Goal: Task Accomplishment & Management: Manage account settings

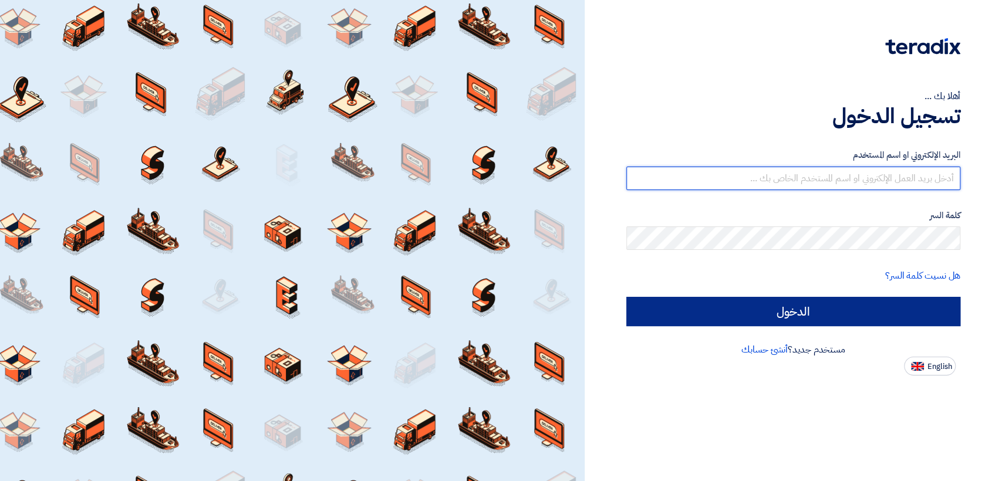
type input "italyaco2030@gmail.com"
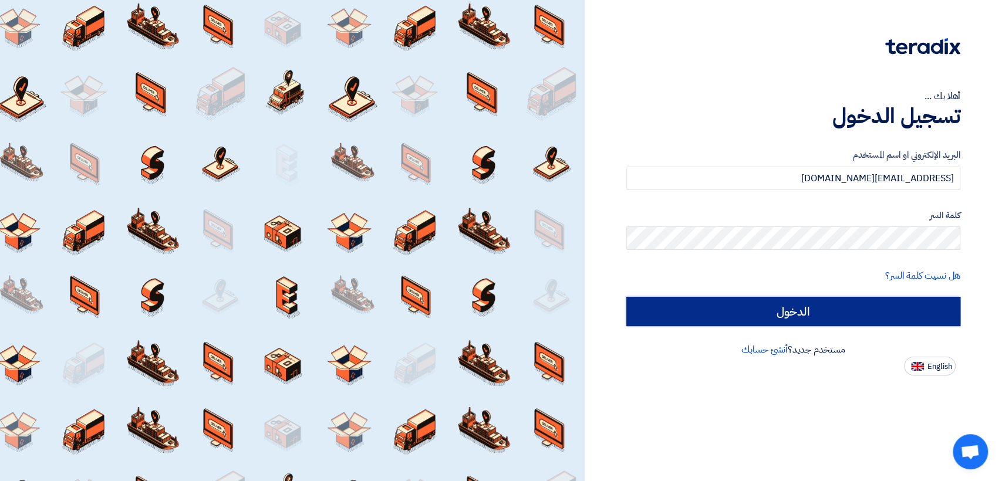
click at [697, 307] on input "الدخول" at bounding box center [793, 311] width 334 height 29
click at [760, 314] on input "الدخول" at bounding box center [793, 311] width 334 height 29
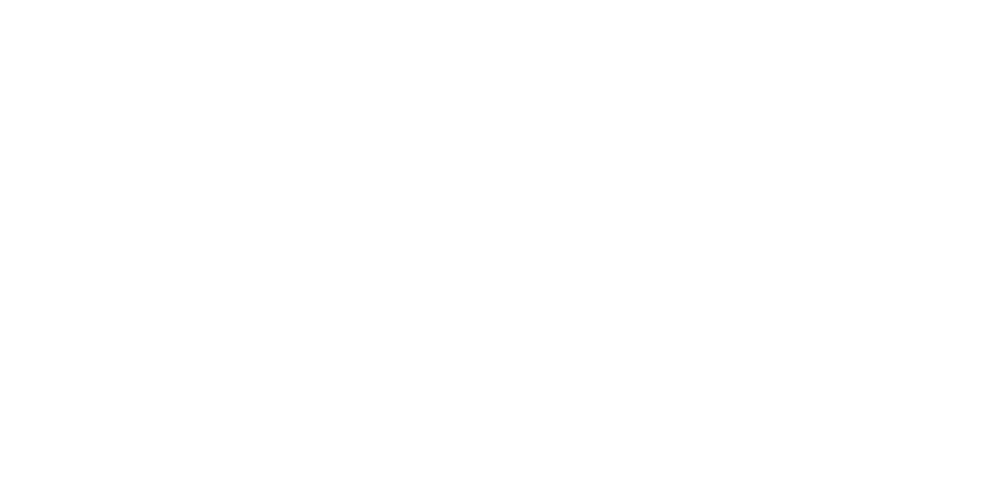
click at [348, 34] on html "Original text Rate this translation Your feedback will be used to help improve …" at bounding box center [501, 17] width 1002 height 34
drag, startPoint x: 0, startPoint y: 0, endPoint x: 346, endPoint y: 250, distance: 427.1
click at [339, 34] on html at bounding box center [501, 17] width 1002 height 34
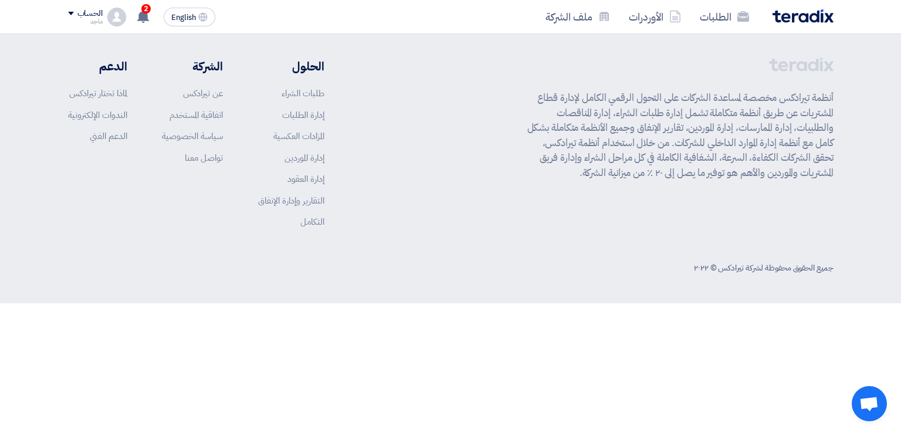
click at [399, 193] on div "أنظمة تيرادكس مخصصة لمساعدة الشركات على التحول الرقمي الكامل لإدارة قطاع المشتر…" at bounding box center [451, 152] width 766 height 189
click at [711, 21] on link "الطلبات" at bounding box center [725, 17] width 68 height 28
click at [659, 26] on link "الأوردرات" at bounding box center [655, 17] width 71 height 28
click at [573, 17] on link "ملف الشركة" at bounding box center [577, 17] width 83 height 28
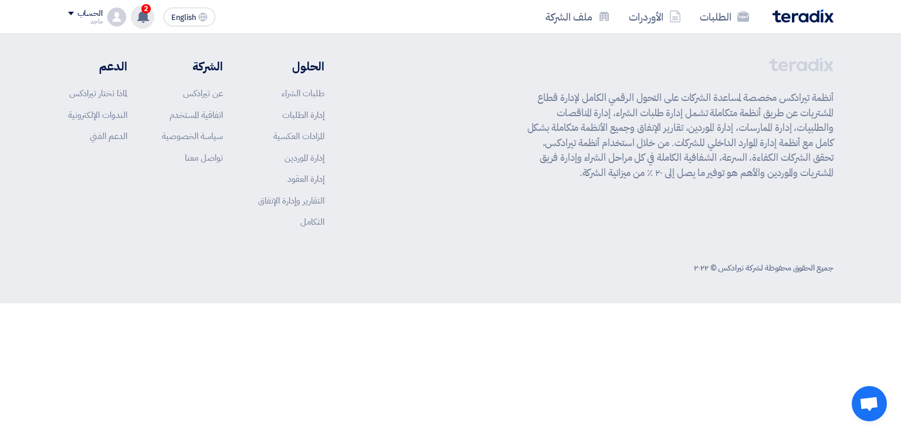
click at [143, 13] on use at bounding box center [143, 16] width 12 height 13
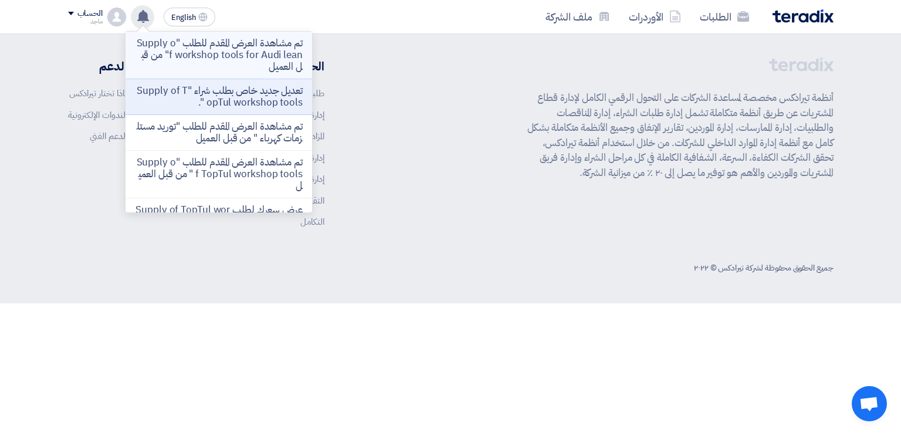
click at [186, 32] on li "تم مشاهدة العرض المقدم للطلب "Supply of workshop tools for Audi lean" من قبل ال…" at bounding box center [219, 56] width 187 height 48
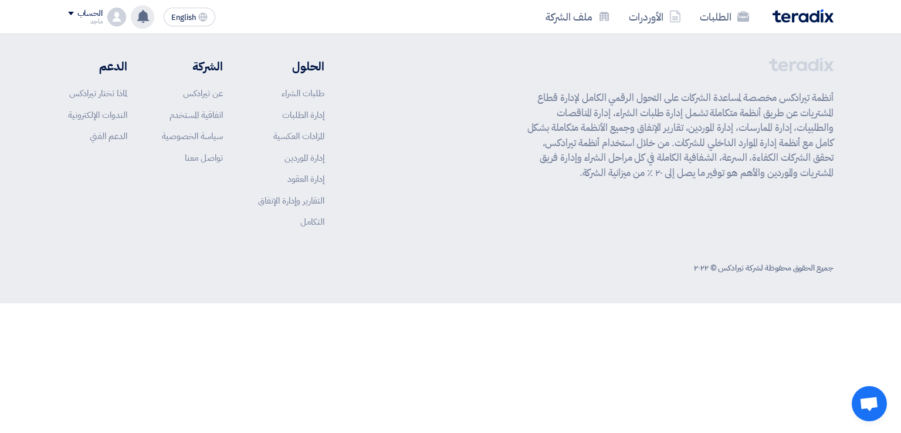
click at [138, 14] on icon at bounding box center [143, 16] width 13 height 13
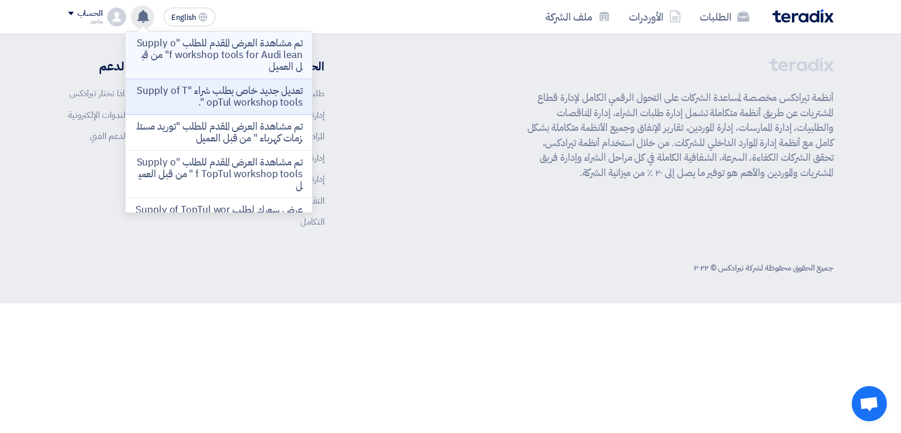
click at [183, 48] on p "تم مشاهدة العرض المقدم للطلب "Supply of workshop tools for Audi lean" من قبل ال…" at bounding box center [219, 55] width 168 height 35
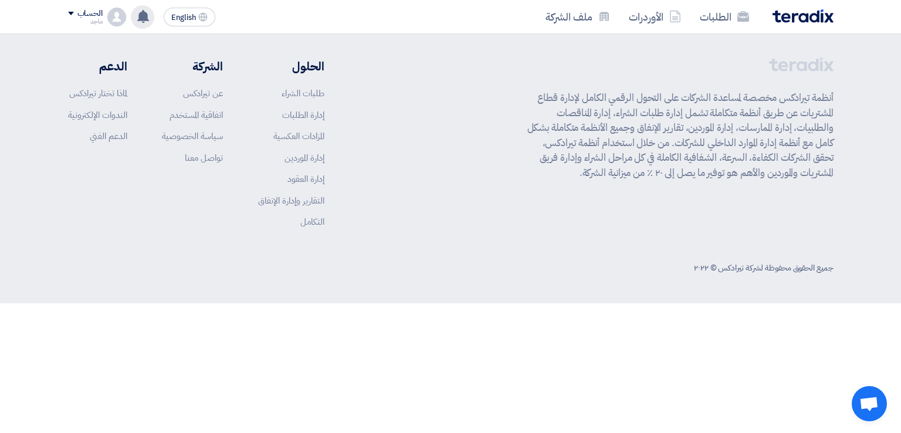
click at [355, 58] on div "أنظمة تيرادكس مخصصة لمساعدة الشركات على التحول الرقمي الكامل لإدارة قطاع المشتر…" at bounding box center [451, 152] width 766 height 189
click at [389, 8] on div "الطلبات الأوردرات ملف الشركة" at bounding box center [604, 17] width 460 height 28
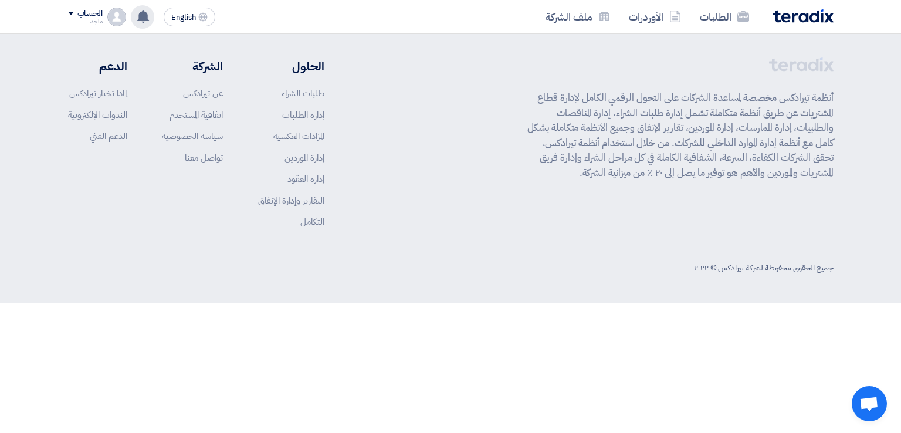
click at [482, 129] on div "أنظمة تيرادكس مخصصة لمساعدة الشركات على التحول الرقمي الكامل لإدارة قطاع المشتر…" at bounding box center [451, 152] width 766 height 189
click at [710, 19] on link "الطلبات" at bounding box center [725, 17] width 68 height 28
click at [670, 17] on icon at bounding box center [676, 17] width 12 height 12
click at [568, 13] on link "ملف الشركة" at bounding box center [577, 17] width 83 height 28
click at [694, 282] on footer "أنظمة تيرادكس مخصصة لمساعدة الشركات على التحول الرقمي الكامل لإدارة قطاع المشتر…" at bounding box center [450, 168] width 901 height 269
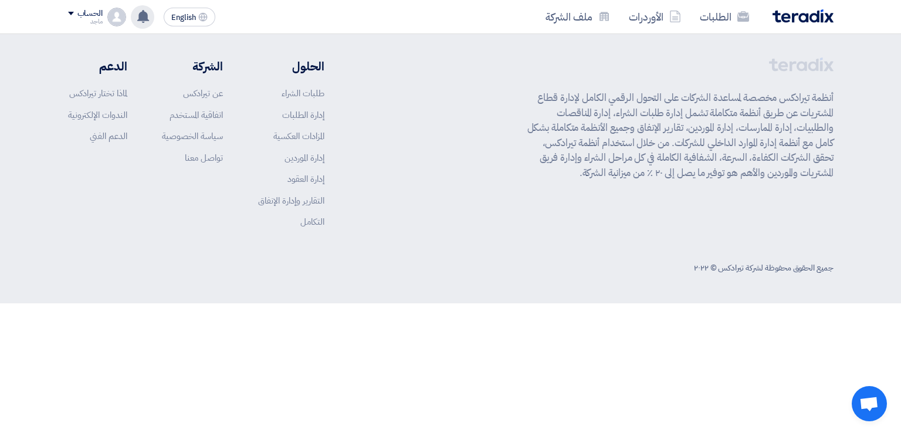
click at [791, 19] on img at bounding box center [803, 15] width 61 height 13
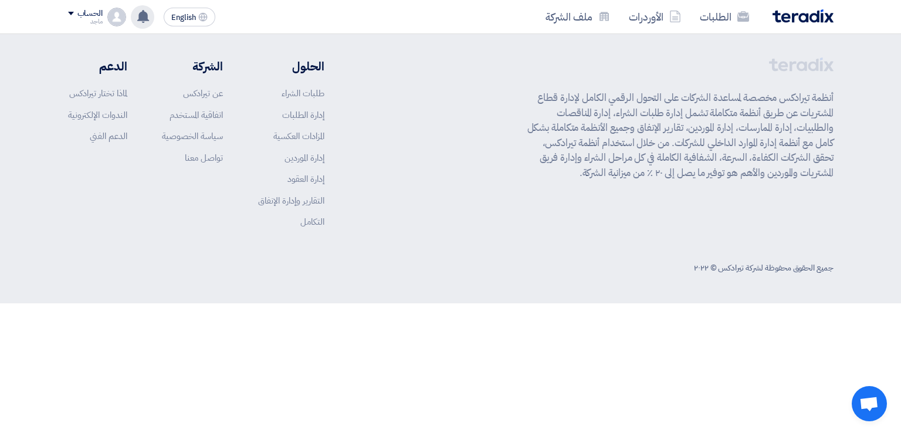
click at [791, 19] on img at bounding box center [803, 15] width 61 height 13
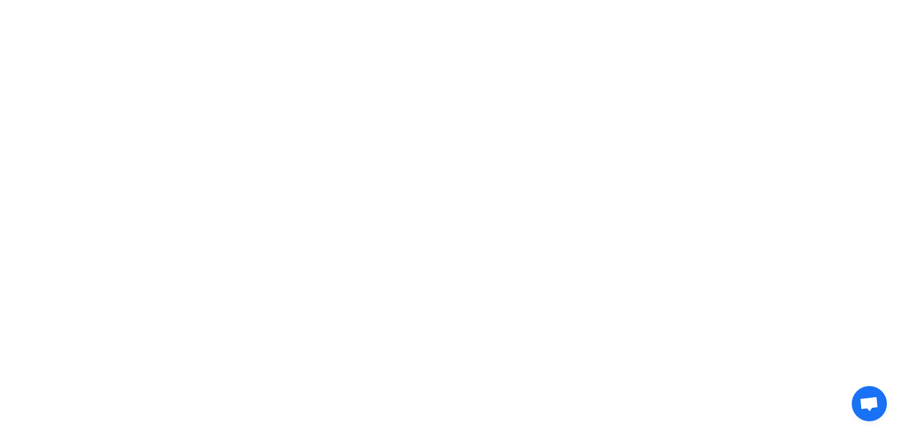
click at [475, 34] on html at bounding box center [450, 17] width 901 height 34
click at [488, 34] on html at bounding box center [563, 17] width 1127 height 34
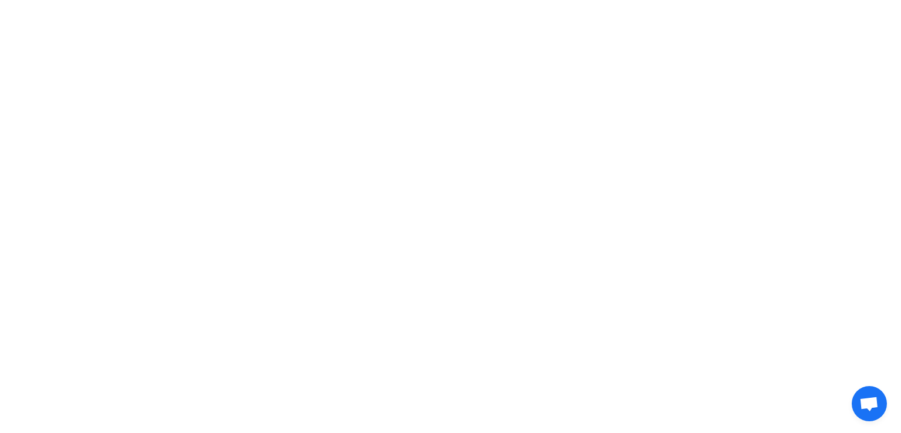
click at [863, 408] on span "Open chat" at bounding box center [869, 405] width 19 height 16
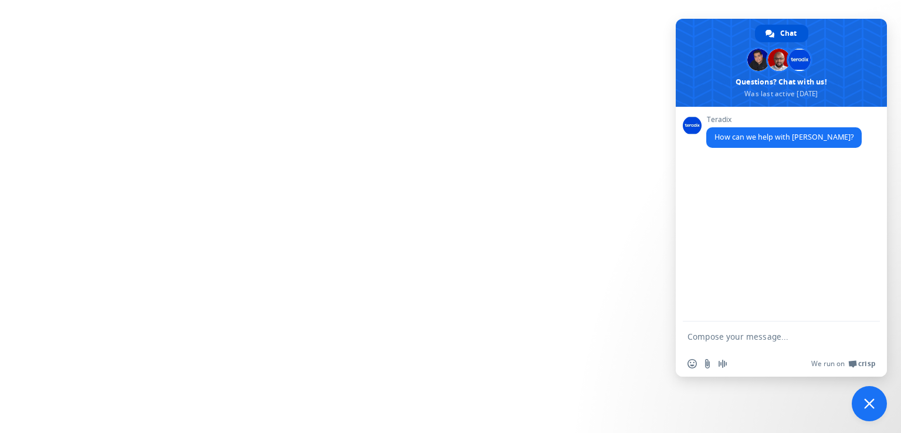
click at [645, 34] on html "Chat Samer Khaled Questions? Chat with us! Was last active 2/24/2025 Teradix Ho…" at bounding box center [450, 17] width 901 height 34
click at [879, 396] on span "Close chat" at bounding box center [869, 403] width 35 height 35
